Goal: Task Accomplishment & Management: Use online tool/utility

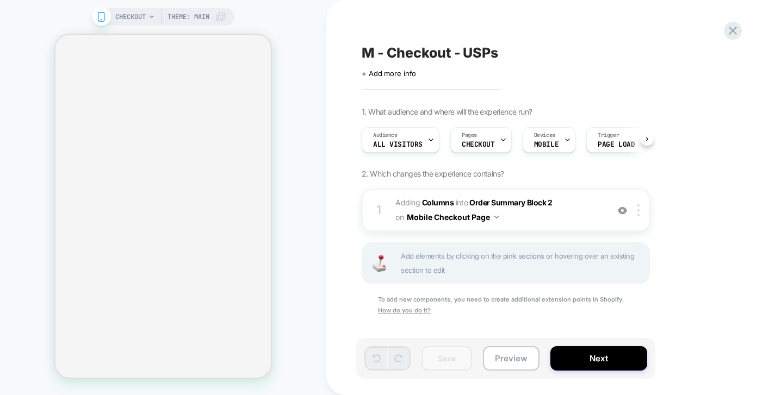
scroll to position [0, 1]
click at [732, 26] on icon at bounding box center [733, 30] width 15 height 15
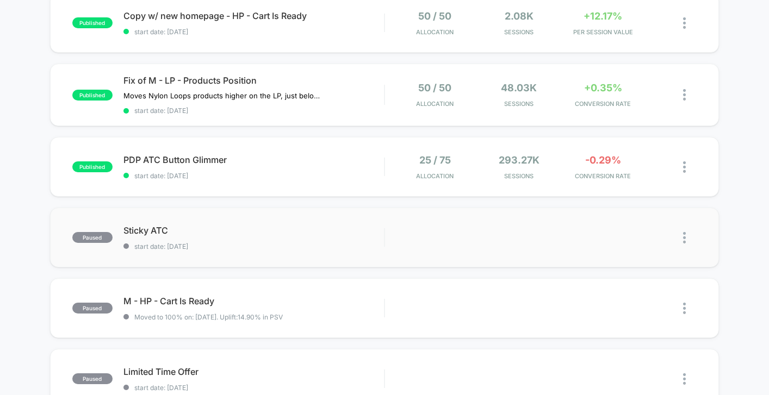
scroll to position [388, 0]
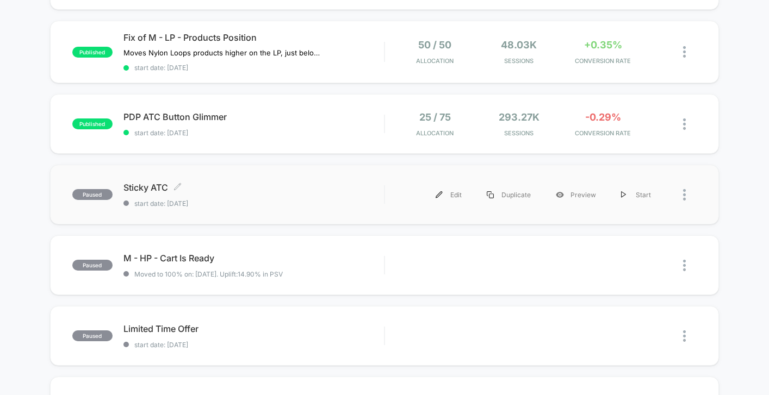
click at [313, 182] on span "Sticky ATC Click to edit experience details" at bounding box center [253, 187] width 261 height 11
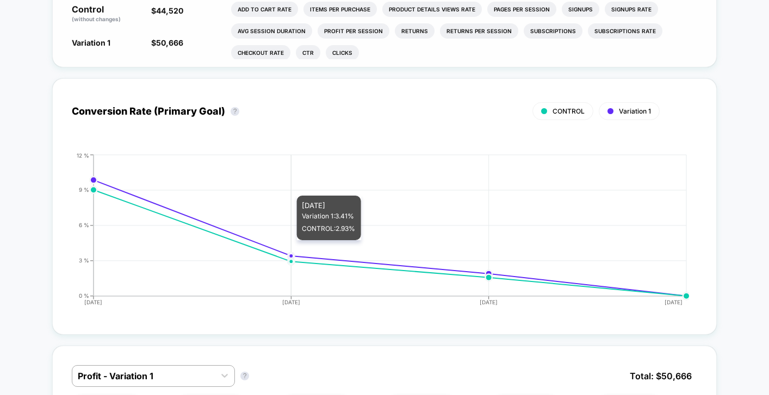
scroll to position [360, 0]
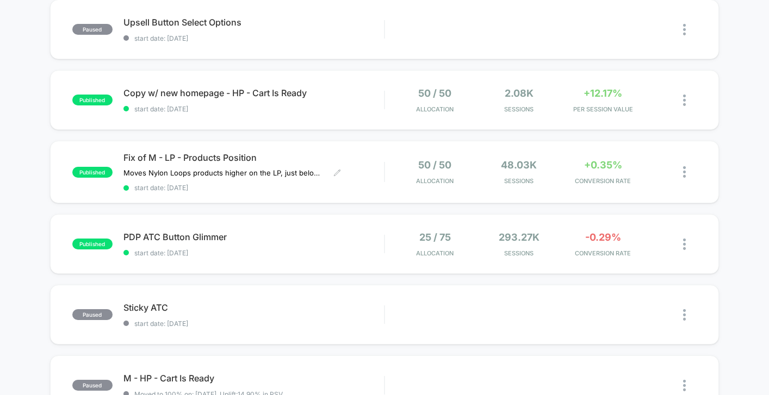
scroll to position [269, 0]
click at [294, 311] on span "Sticky ATC Click to edit experience details" at bounding box center [253, 307] width 261 height 11
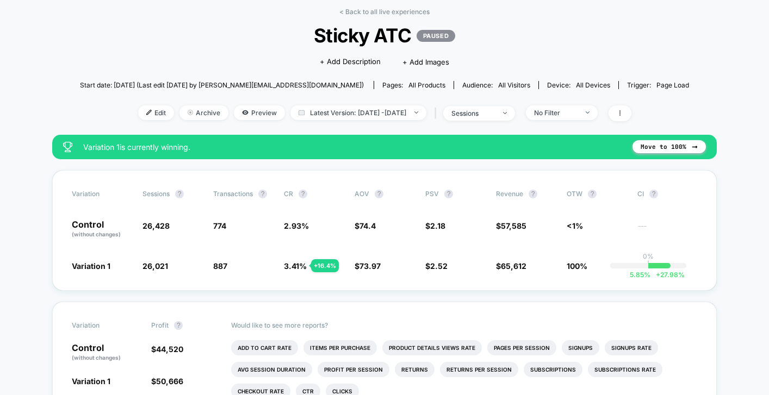
scroll to position [118, 0]
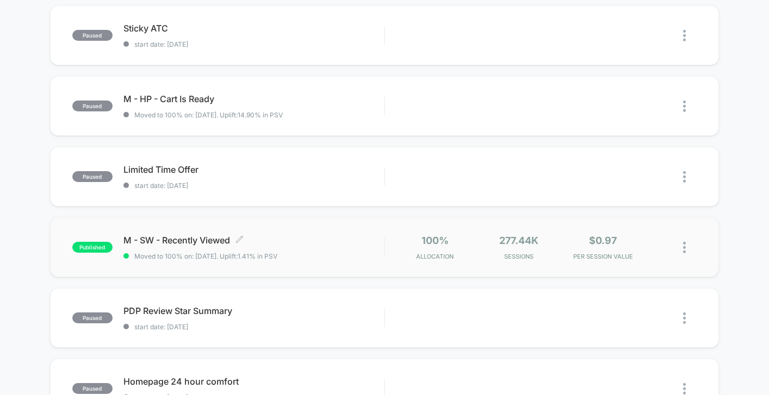
scroll to position [550, 0]
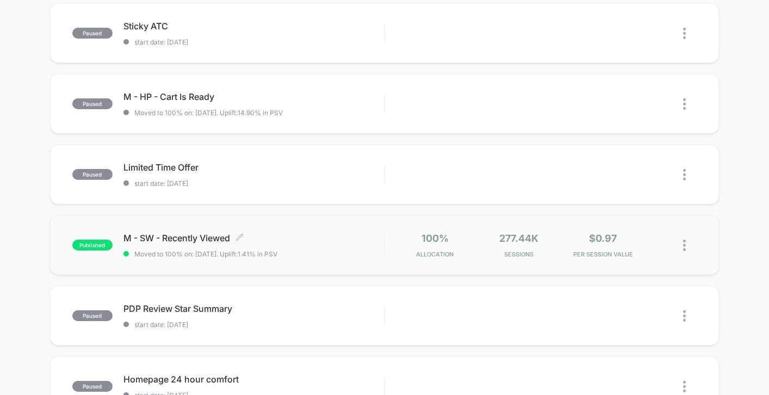
click at [347, 251] on span "Moved to 100% on: [DATE] . Uplift: 1.41% in PSV" at bounding box center [253, 254] width 261 height 8
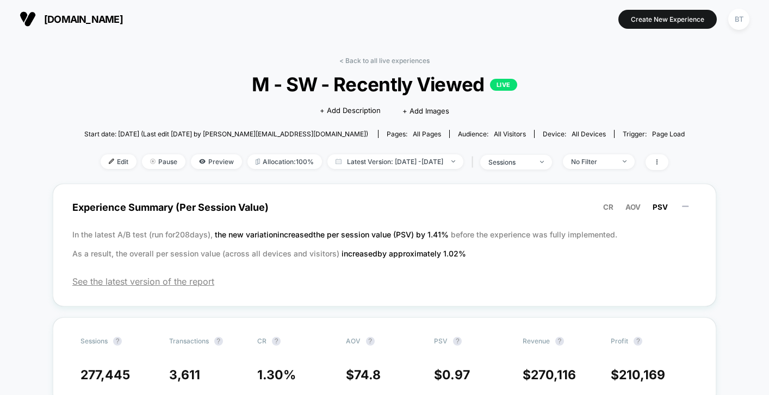
click at [203, 131] on span "Start date: [DATE] (Last edit [DATE] by [PERSON_NAME][EMAIL_ADDRESS][DOMAIN_NAM…" at bounding box center [226, 134] width 284 height 8
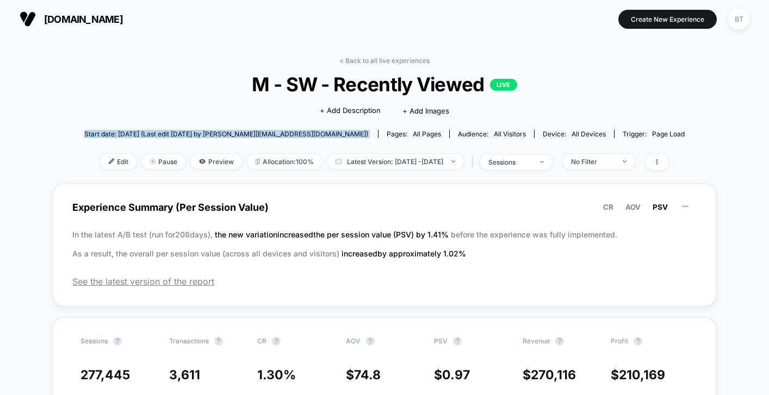
click at [203, 131] on span "Start date: [DATE] (Last edit [DATE] by [PERSON_NAME][EMAIL_ADDRESS][DOMAIN_NAM…" at bounding box center [226, 134] width 284 height 8
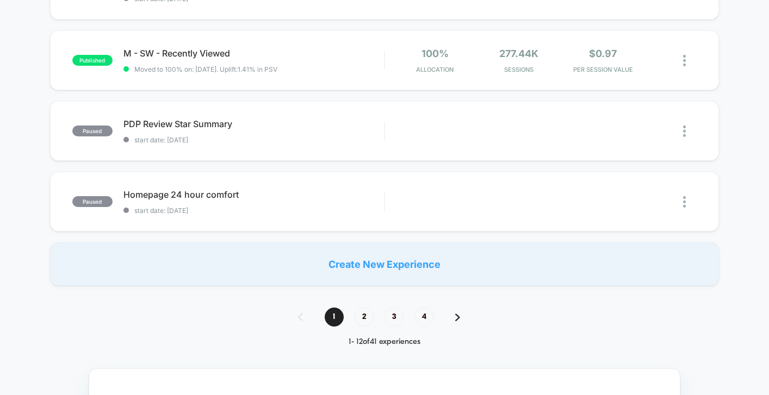
scroll to position [737, 0]
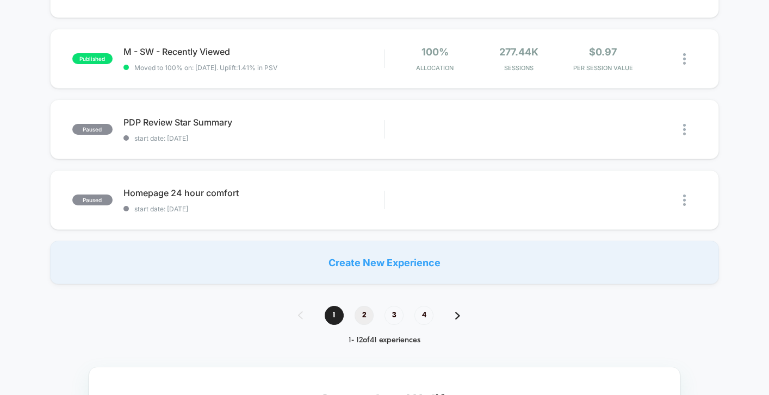
click at [367, 317] on span "2" at bounding box center [364, 315] width 19 height 19
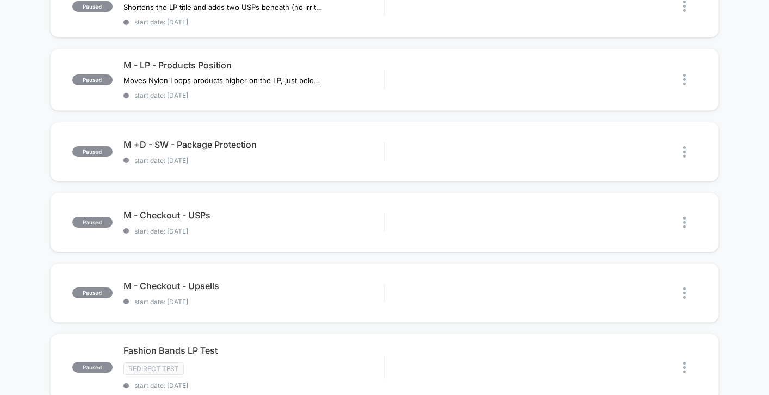
scroll to position [0, 0]
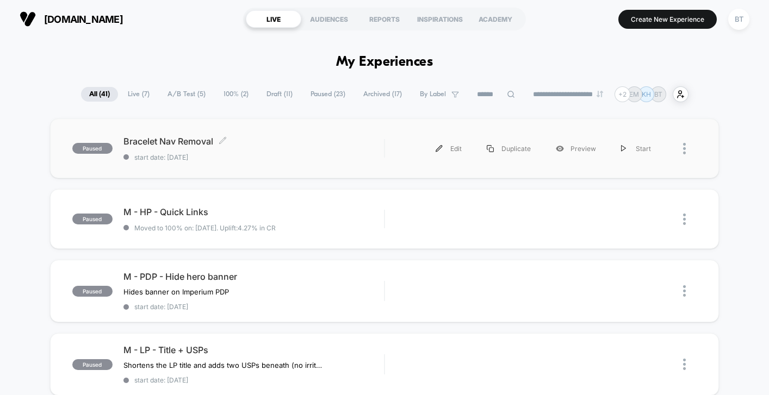
click at [319, 151] on div "Bracelet Nav Removal Click to edit experience details Click to edit experience …" at bounding box center [253, 149] width 261 height 26
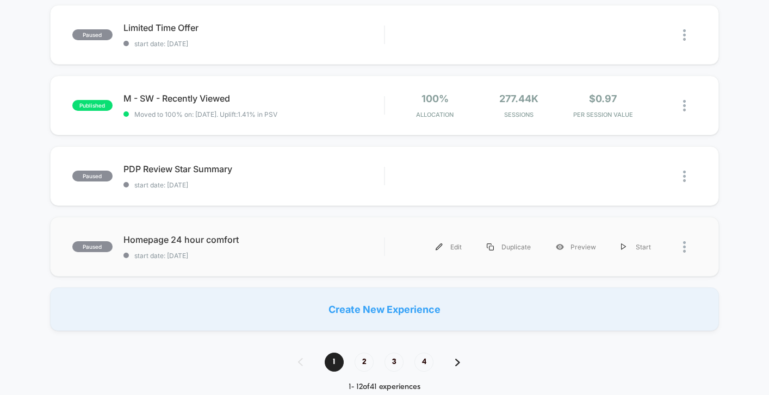
scroll to position [684, 0]
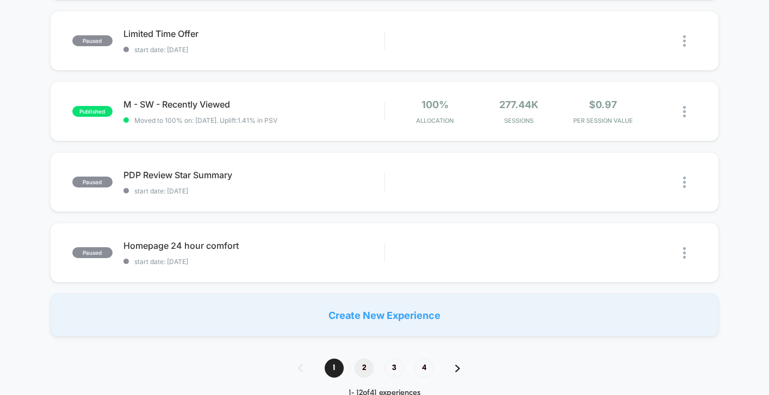
click at [363, 365] on span "2" at bounding box center [364, 368] width 19 height 19
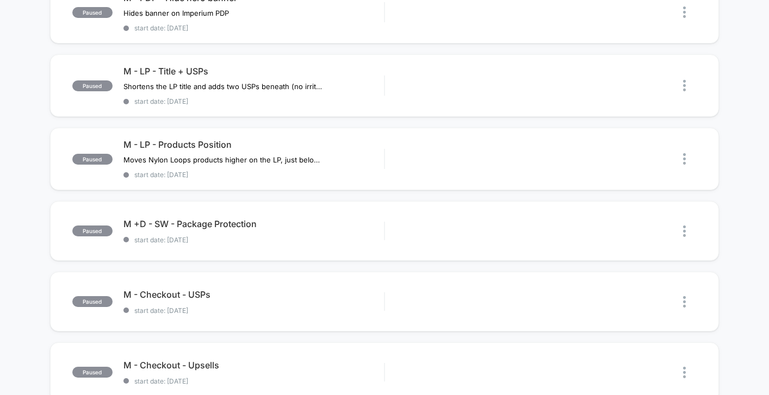
scroll to position [0, 0]
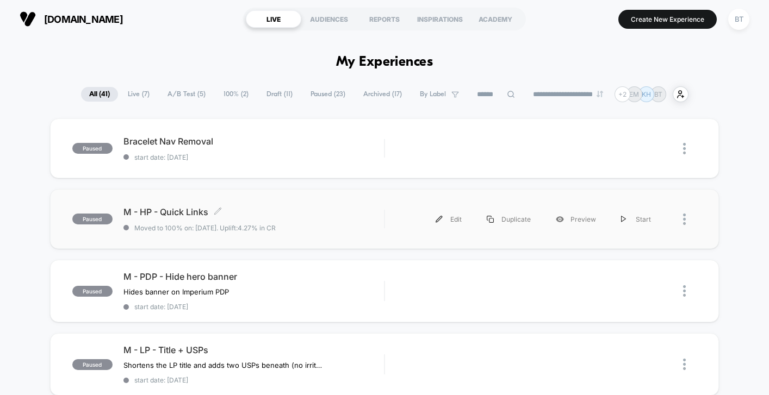
click at [326, 231] on span "Moved to 100% on: [DATE] . Uplift: 4.27% in CR" at bounding box center [253, 228] width 261 height 8
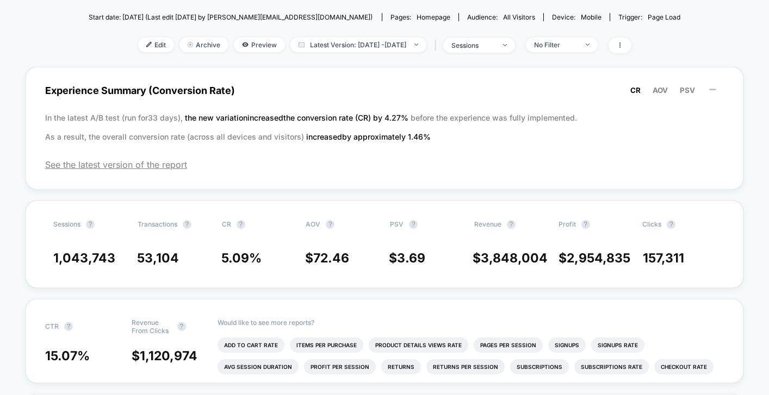
scroll to position [13, 0]
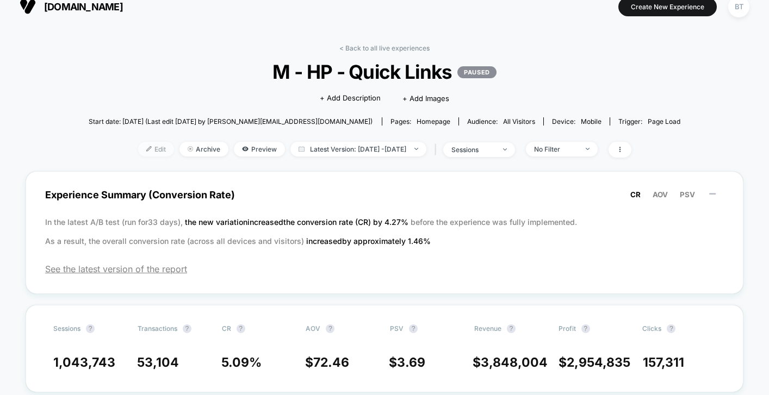
click at [144, 152] on span "Edit" at bounding box center [156, 149] width 36 height 15
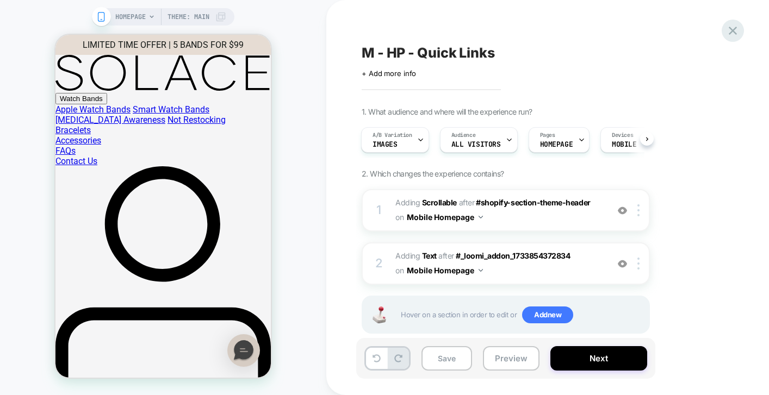
click at [735, 25] on icon at bounding box center [733, 30] width 15 height 15
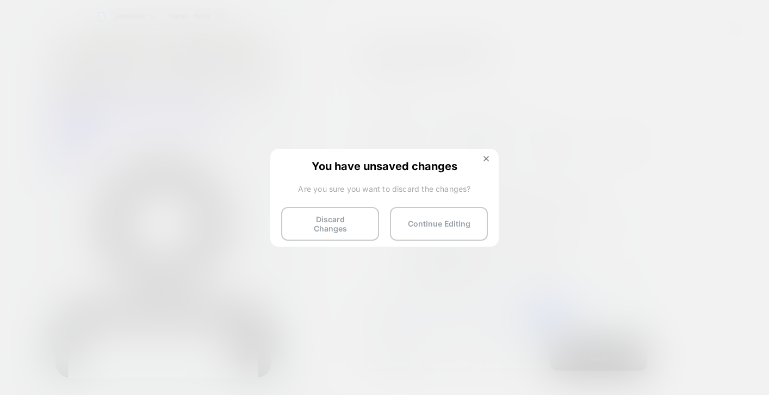
click at [337, 223] on button "Discard Changes" at bounding box center [330, 224] width 98 height 34
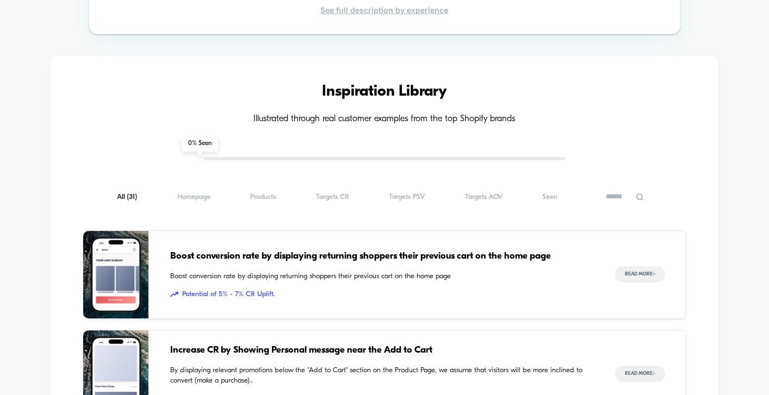
scroll to position [976, 0]
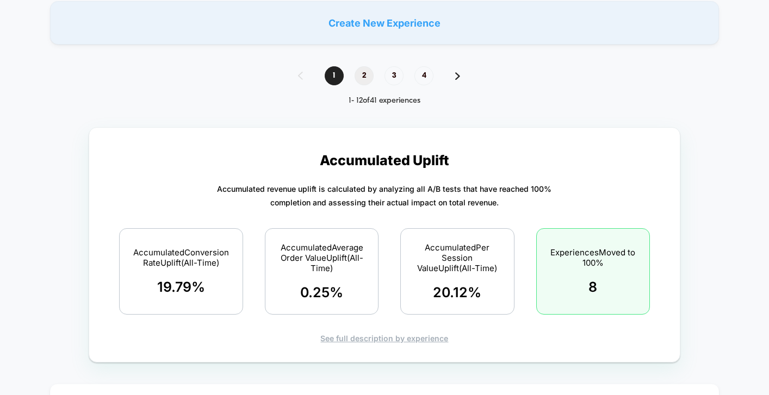
click at [365, 75] on span "2" at bounding box center [364, 75] width 19 height 19
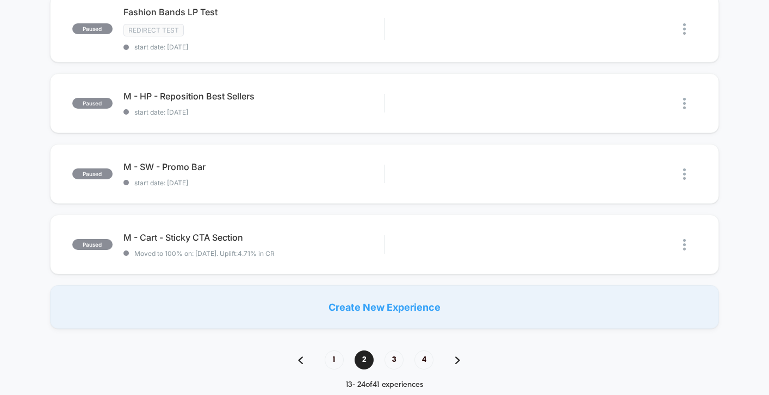
scroll to position [893, 0]
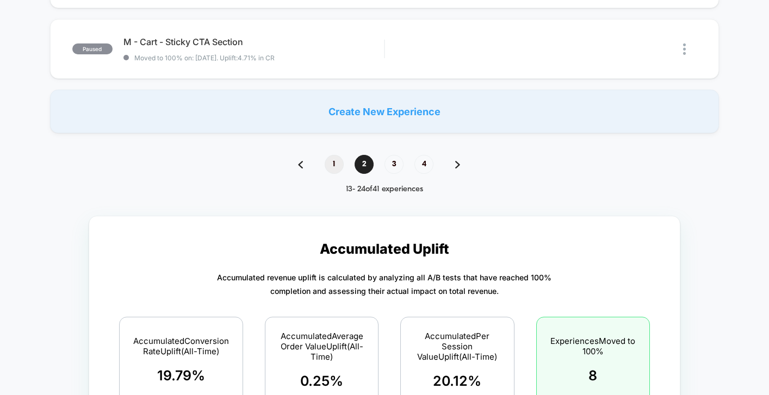
click at [336, 162] on span "1" at bounding box center [334, 164] width 19 height 19
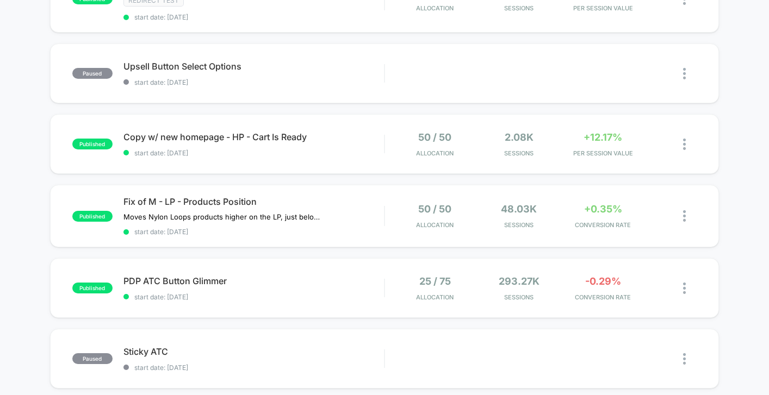
scroll to position [0, 0]
